Goal: Transaction & Acquisition: Book appointment/travel/reservation

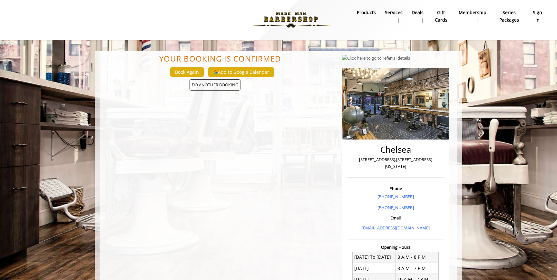
click at [537, 20] on b "sign in" at bounding box center [537, 16] width 11 height 15
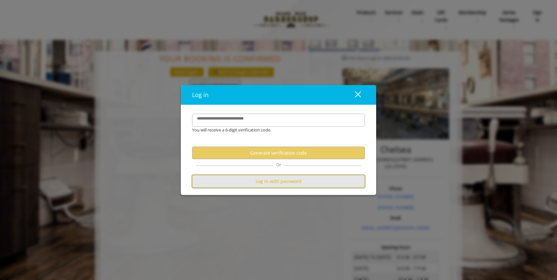
click at [278, 185] on button "Log in with password" at bounding box center [278, 181] width 173 height 13
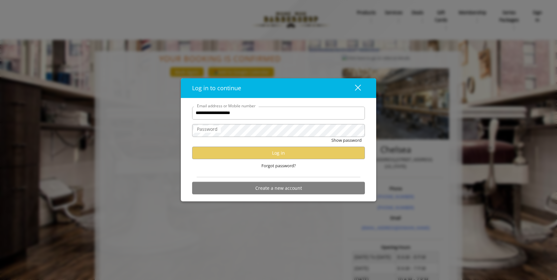
type input "**********"
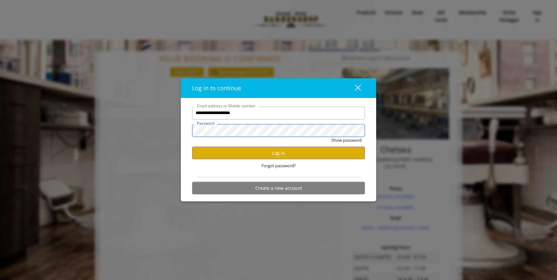
click at [331, 137] on button "Show password" at bounding box center [346, 140] width 30 height 7
click at [282, 152] on button "Log in" at bounding box center [278, 153] width 173 height 13
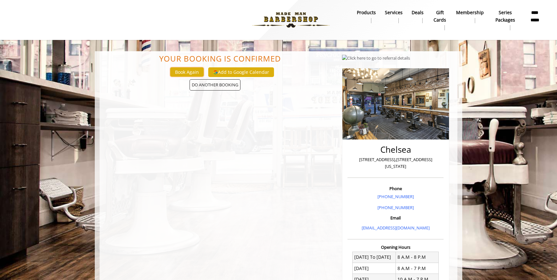
click at [193, 75] on button "Book Again" at bounding box center [187, 71] width 34 height 9
click at [207, 85] on span "DO ANOTHER BOOKING" at bounding box center [215, 84] width 51 height 11
click at [308, 20] on img at bounding box center [291, 19] width 89 height 35
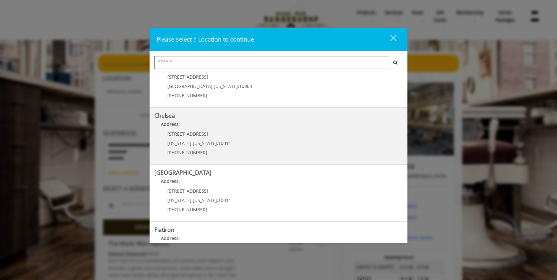
scroll to position [29, 0]
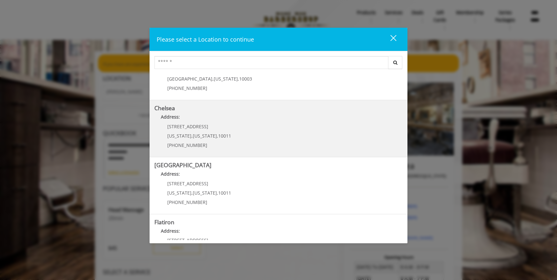
click at [256, 129] on link "Chelsea Address: 169/170 W 23rd St New York , New York , 10011 (917) 639-3902" at bounding box center [278, 128] width 248 height 47
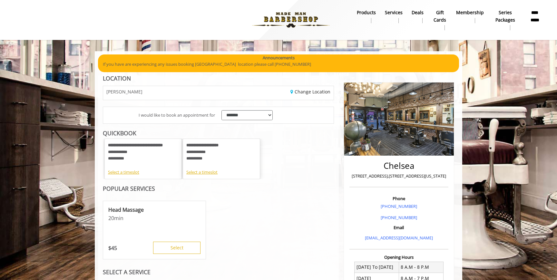
scroll to position [24, 0]
click at [134, 174] on div "Select a timeslot" at bounding box center [143, 172] width 70 height 7
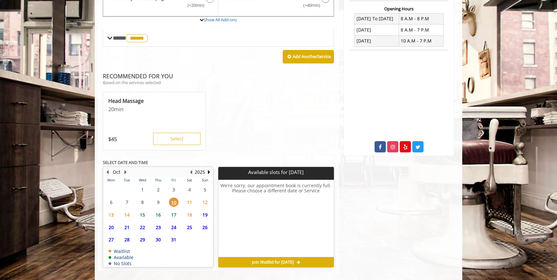
scroll to position [251, 0]
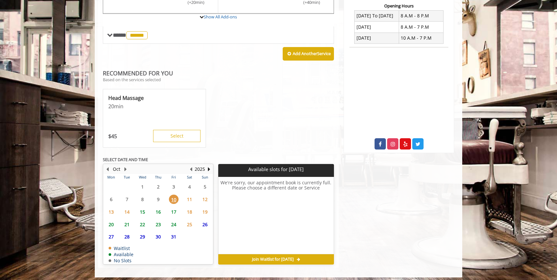
click at [142, 212] on span "15" at bounding box center [143, 211] width 10 height 9
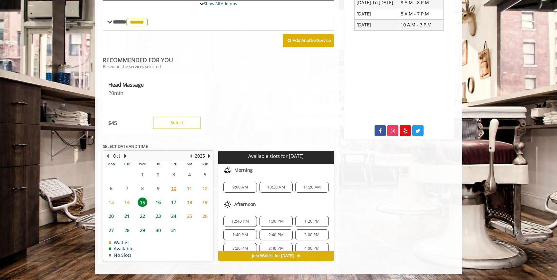
scroll to position [56, 0]
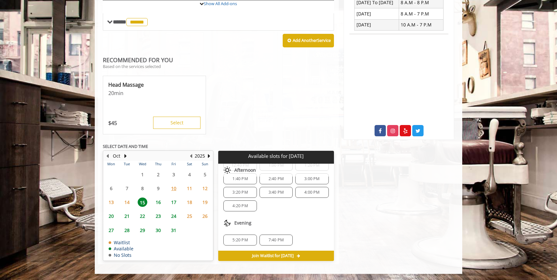
click at [243, 239] on span "5:20 PM" at bounding box center [239, 240] width 15 height 5
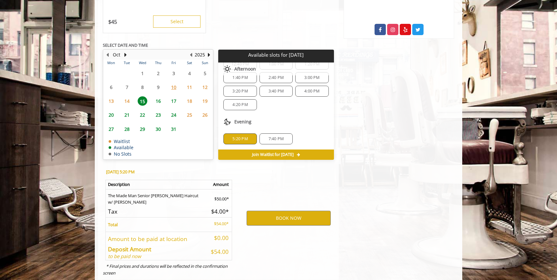
scroll to position [381, 0]
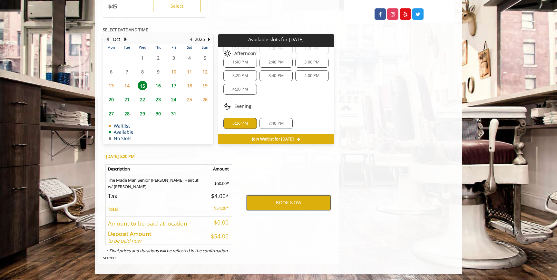
click at [289, 203] on button "BOOK NOW" at bounding box center [289, 202] width 84 height 15
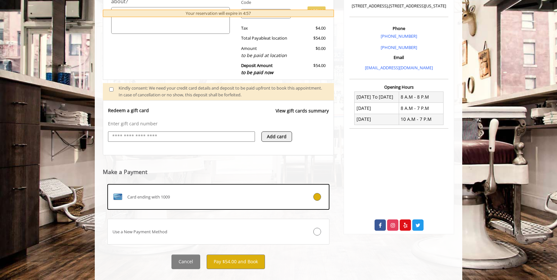
scroll to position [182, 0]
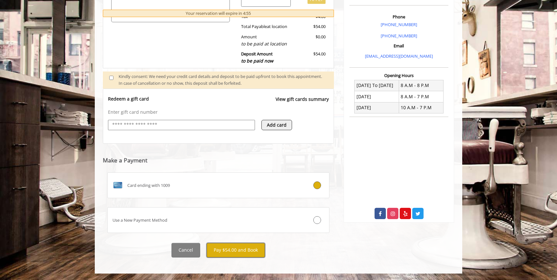
click at [248, 249] on button "Pay $54.00 and Book" at bounding box center [236, 250] width 58 height 15
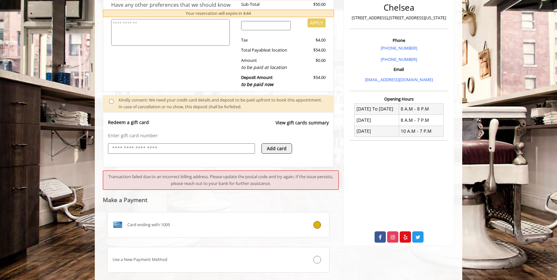
scroll to position [136, 0]
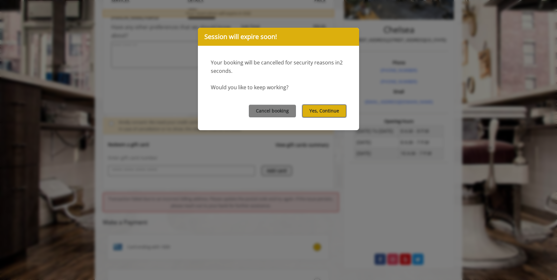
click at [325, 114] on button "Yes, Continue" at bounding box center [324, 111] width 44 height 13
click at [317, 107] on button "Yes, Continue" at bounding box center [324, 111] width 44 height 13
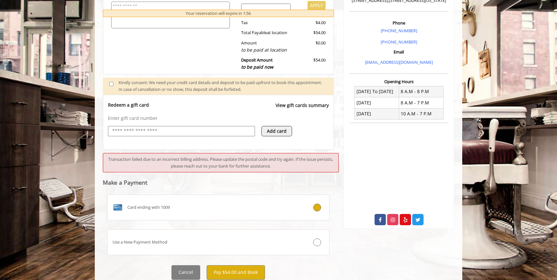
scroll to position [198, 0]
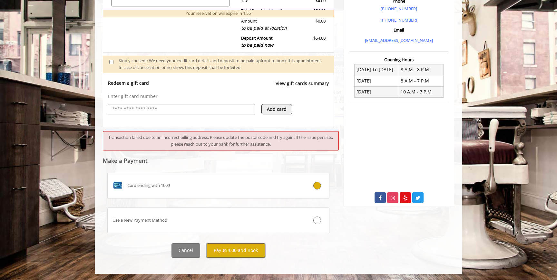
click at [230, 249] on button "Pay $54.00 and Book" at bounding box center [236, 250] width 58 height 15
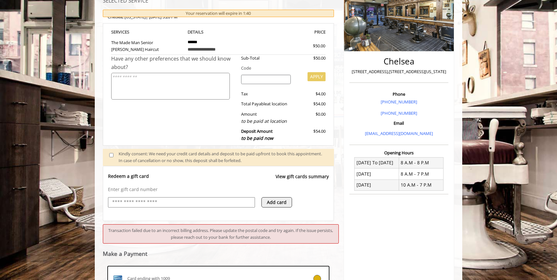
scroll to position [32, 0]
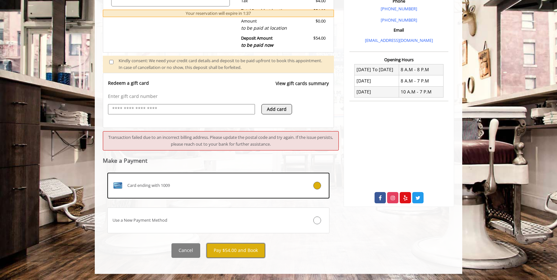
click at [222, 249] on button "Pay $54.00 and Book" at bounding box center [236, 250] width 58 height 15
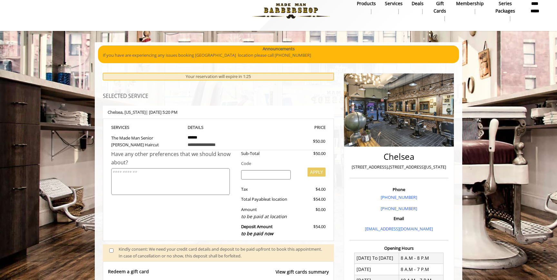
scroll to position [0, 0]
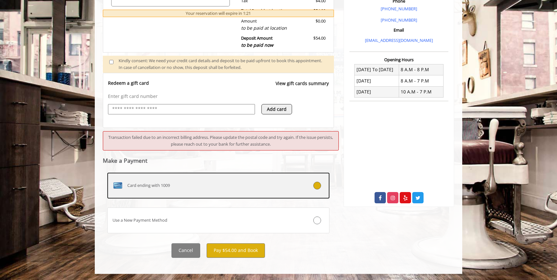
click at [225, 179] on label "Card ending with 1009" at bounding box center [218, 186] width 222 height 26
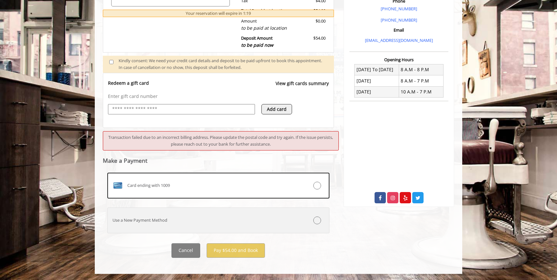
click at [176, 217] on div "Use a New Payment Method" at bounding box center [200, 220] width 184 height 7
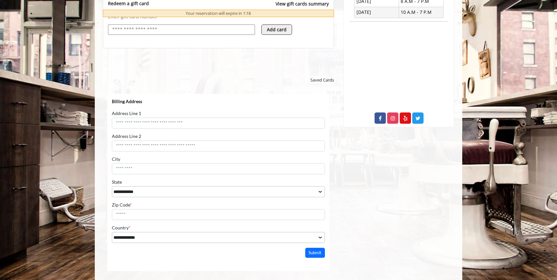
scroll to position [292, 0]
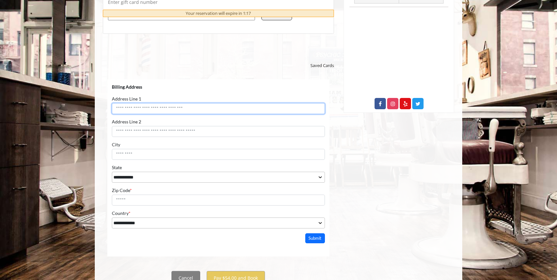
click at [168, 113] on input "Address Line 1" at bounding box center [218, 108] width 213 height 11
type input "**********"
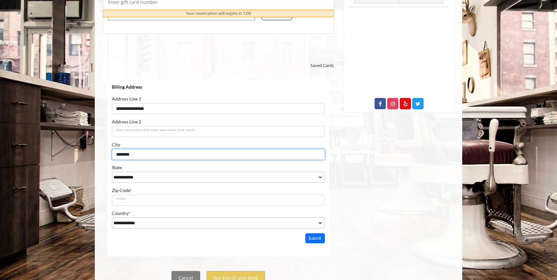
type input "********"
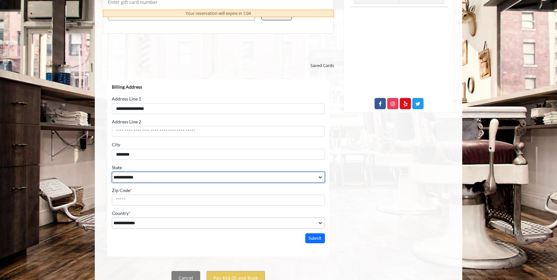
select select "**"
click at [112, 172] on select "**********" at bounding box center [218, 177] width 213 height 11
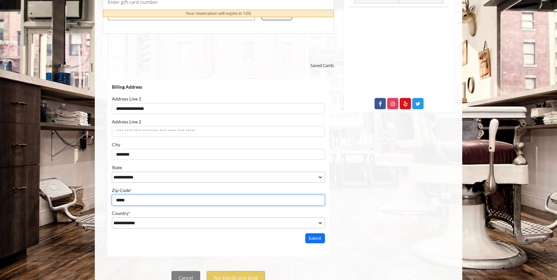
scroll to position [320, 0]
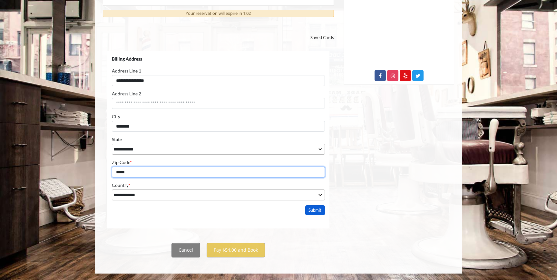
type input "*****"
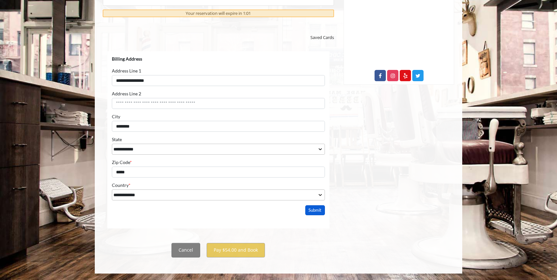
click at [310, 213] on button "Submit" at bounding box center [315, 210] width 20 height 10
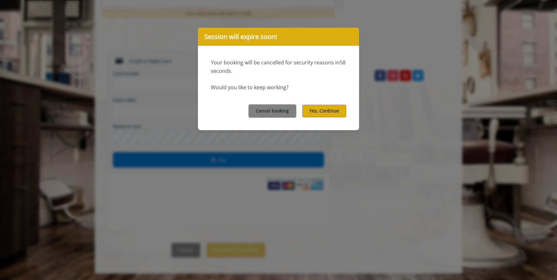
click at [328, 118] on div "Cancel booking Yes, Continue" at bounding box center [278, 111] width 161 height 38
click at [328, 112] on button "Yes, Continue" at bounding box center [324, 111] width 44 height 13
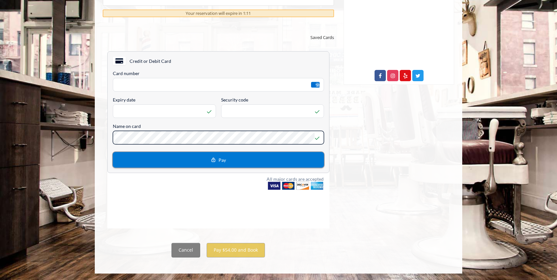
click at [178, 160] on button "Pay" at bounding box center [218, 159] width 211 height 15
